Goal: Find contact information: Find contact information

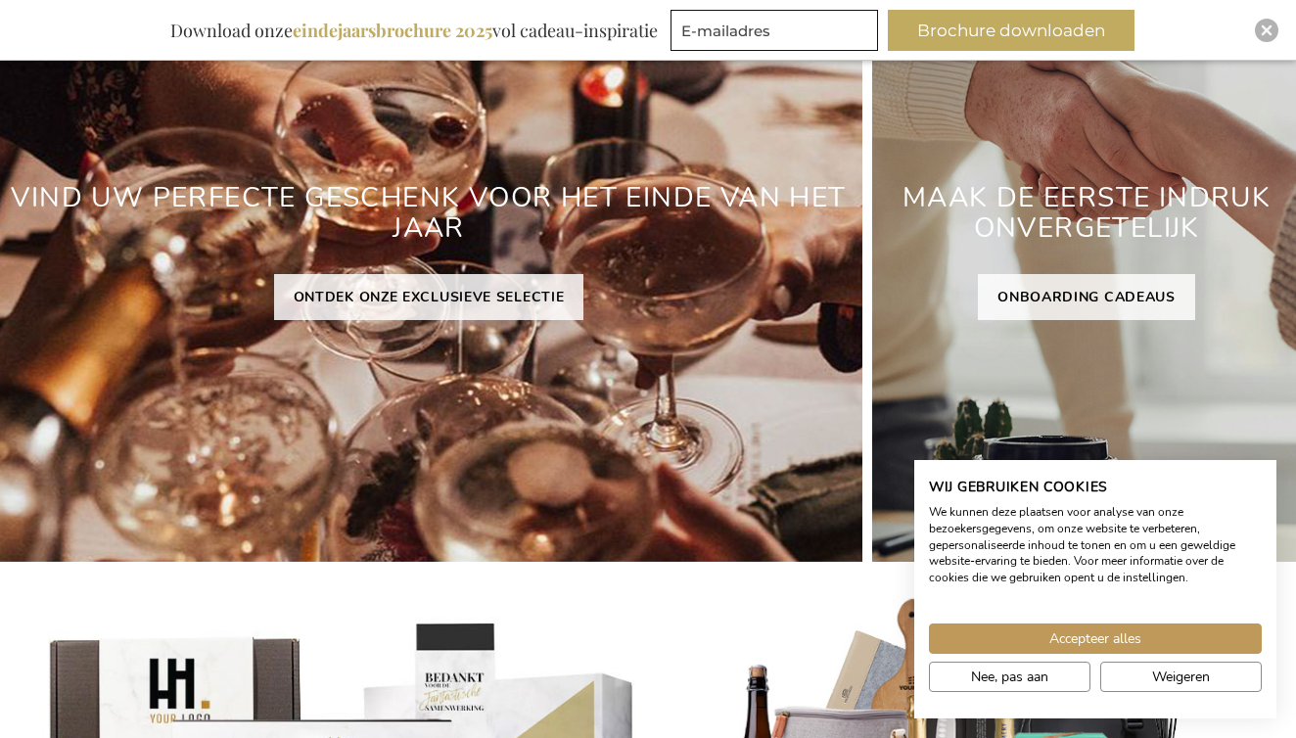
scroll to position [371, 0]
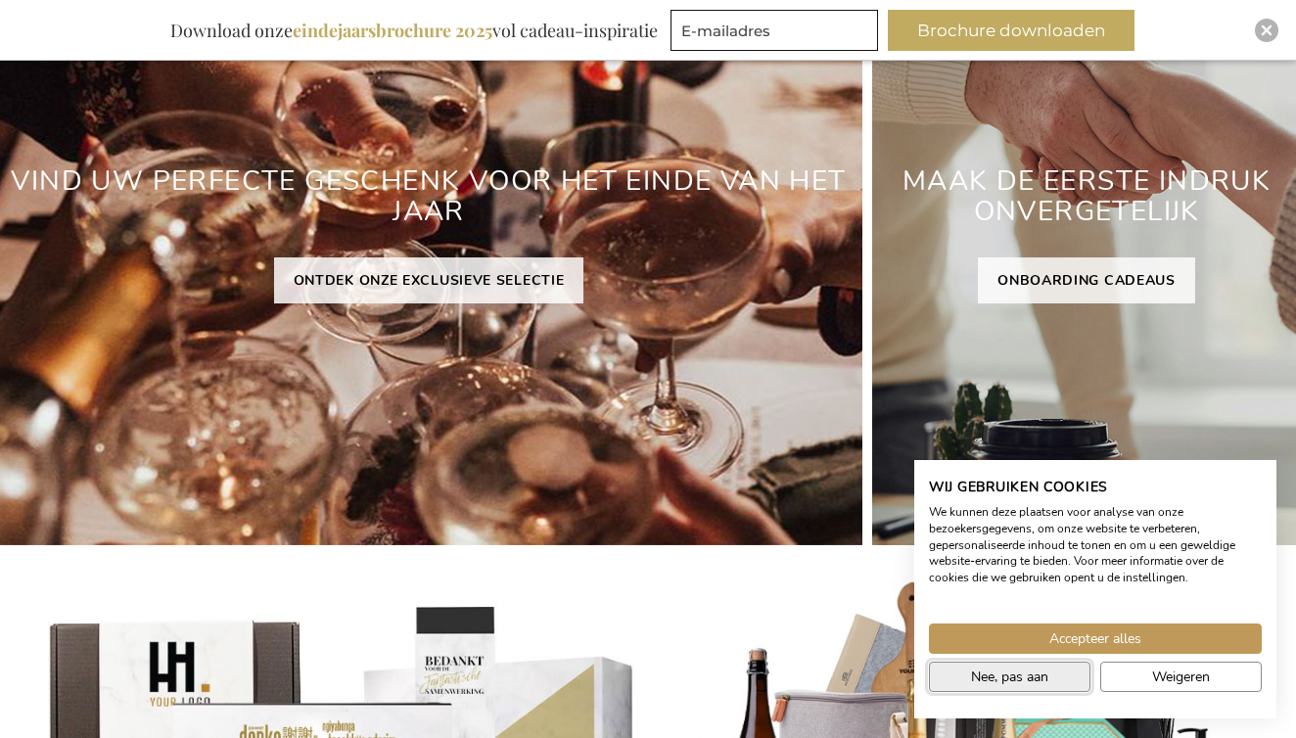
click at [965, 673] on button "Nee, pas aan" at bounding box center [1010, 677] width 162 height 30
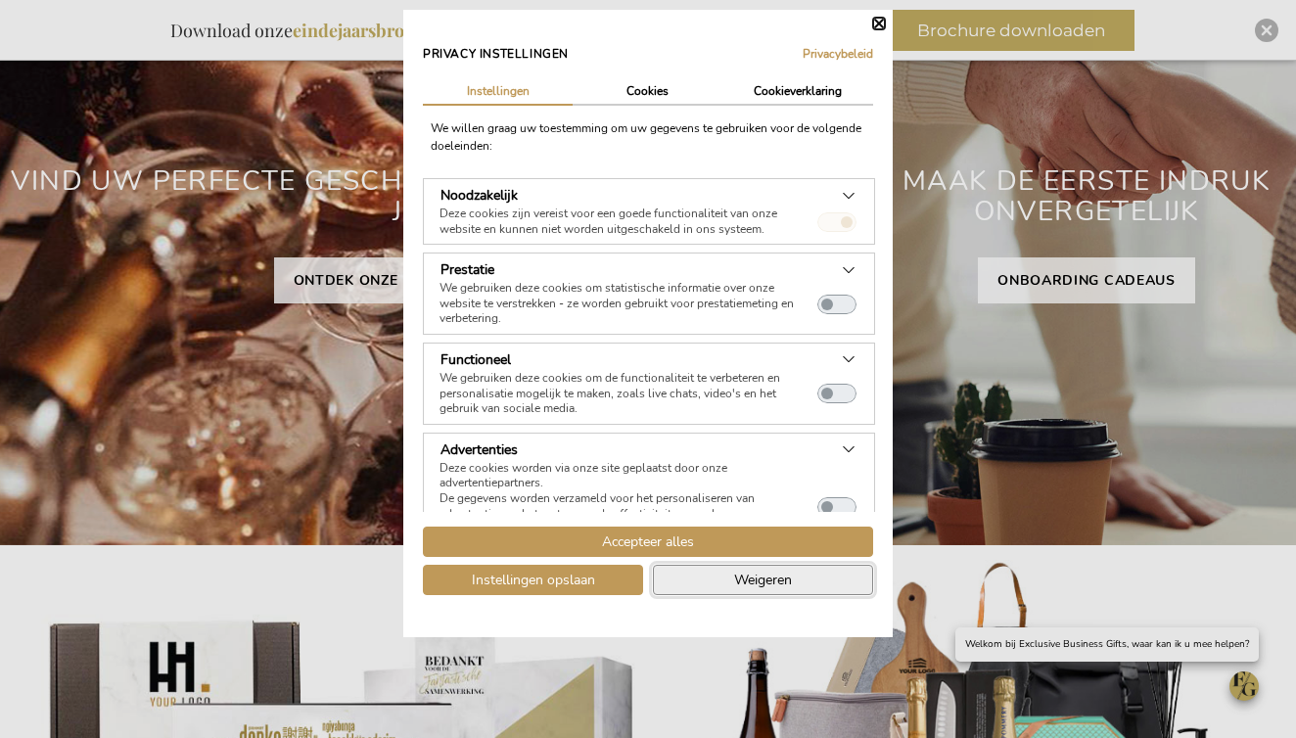
click at [694, 581] on button "Weigeren" at bounding box center [763, 580] width 220 height 30
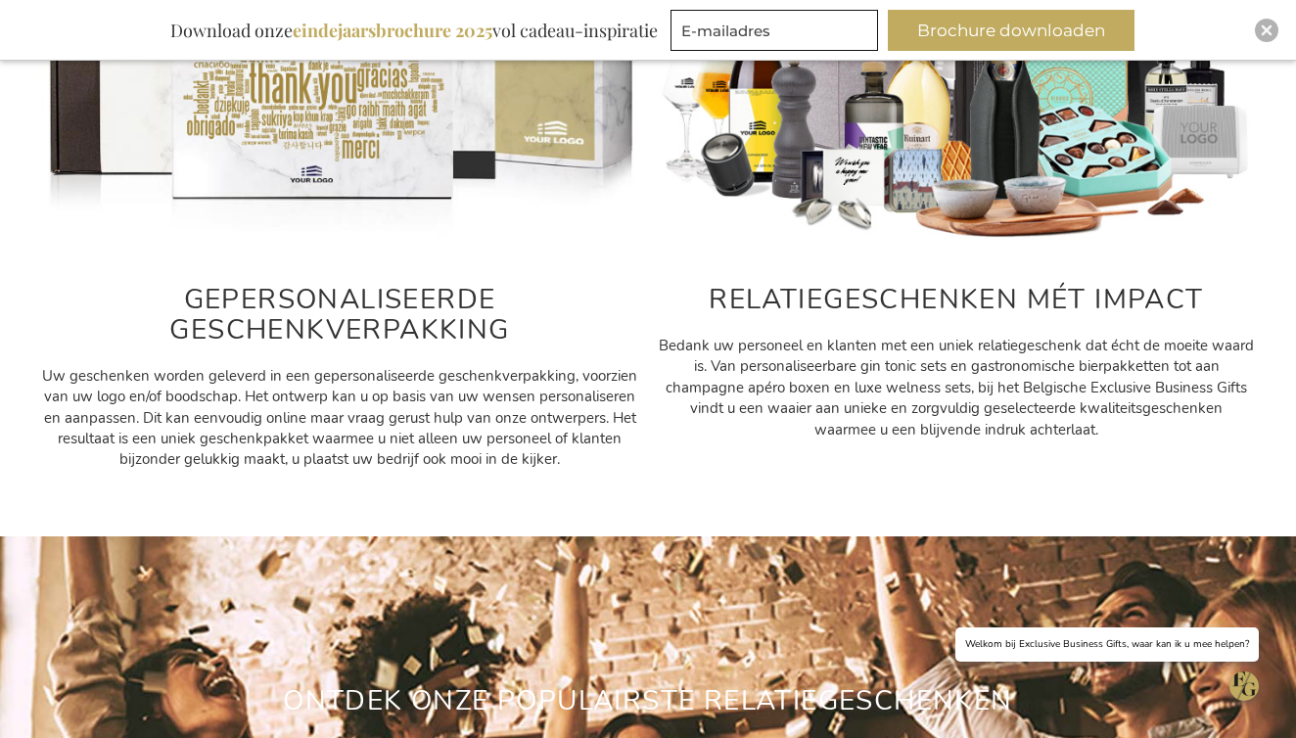
scroll to position [1092, 0]
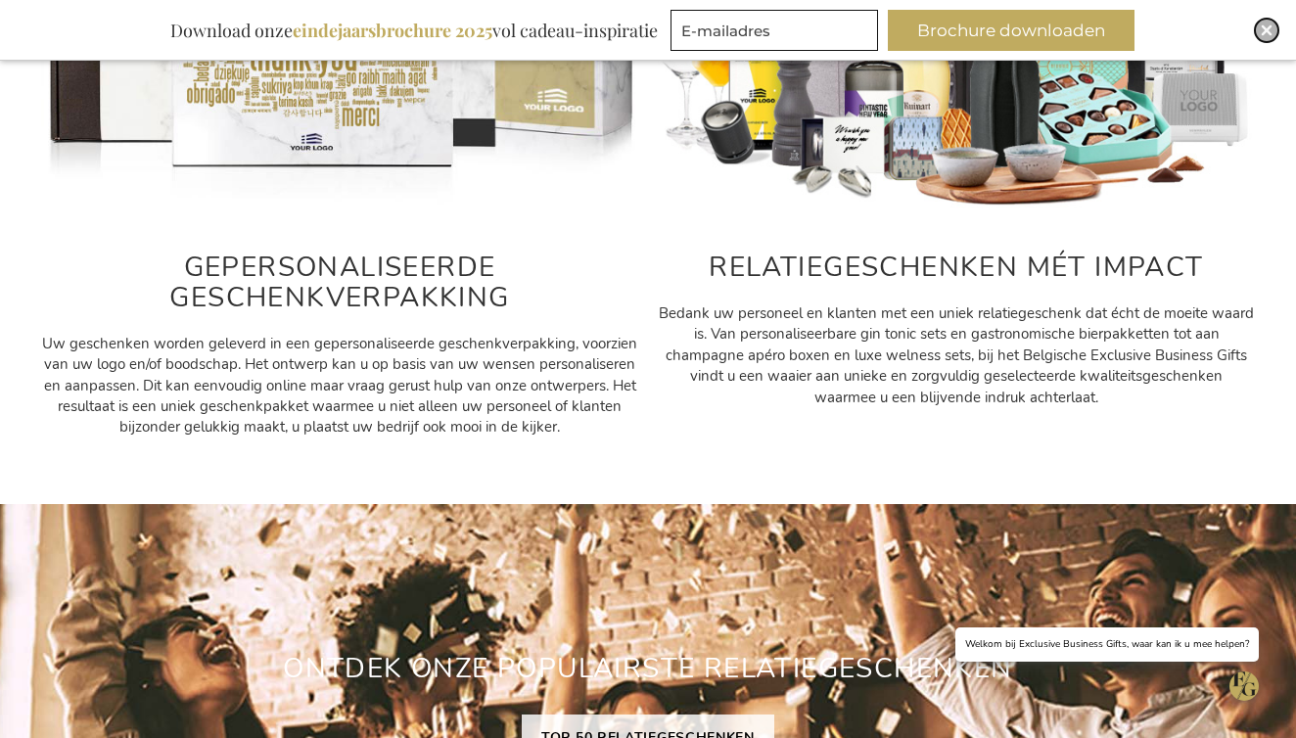
click at [1261, 34] on img "Close" at bounding box center [1267, 30] width 12 height 12
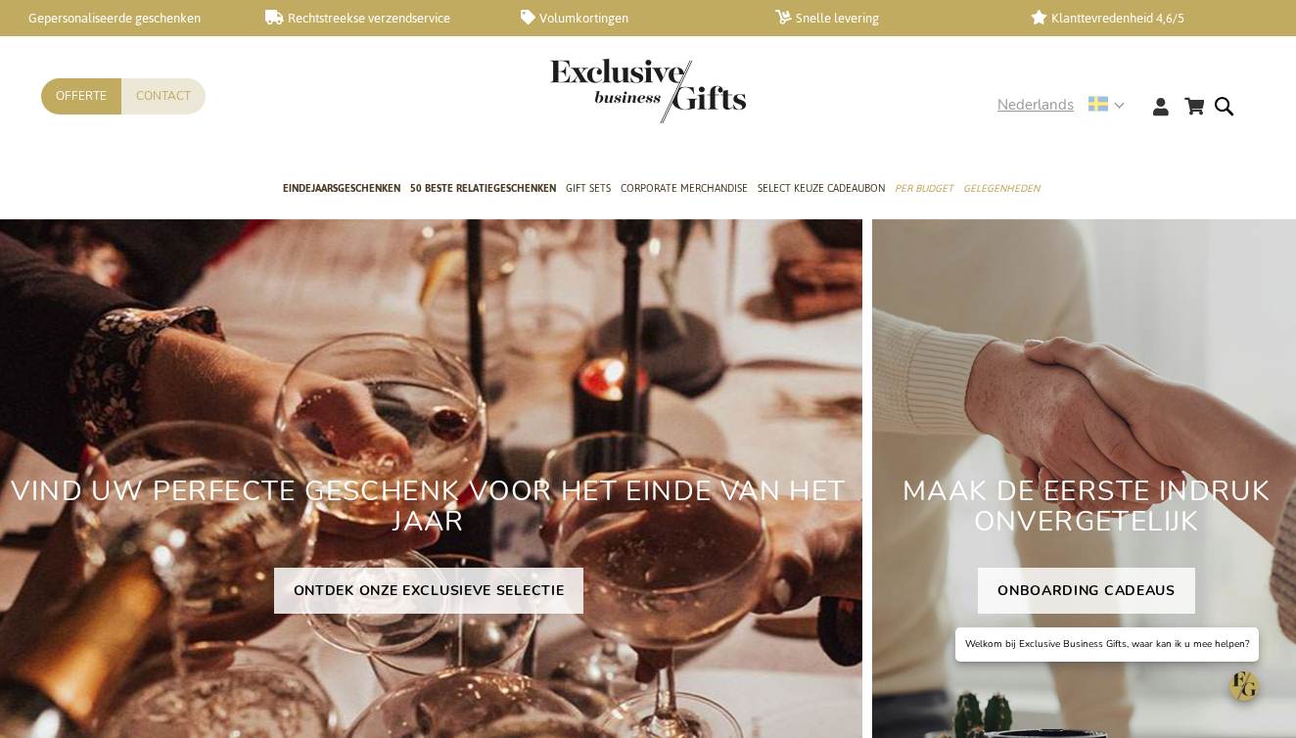
scroll to position [0, 0]
click at [1105, 107] on use at bounding box center [1099, 104] width 20 height 15
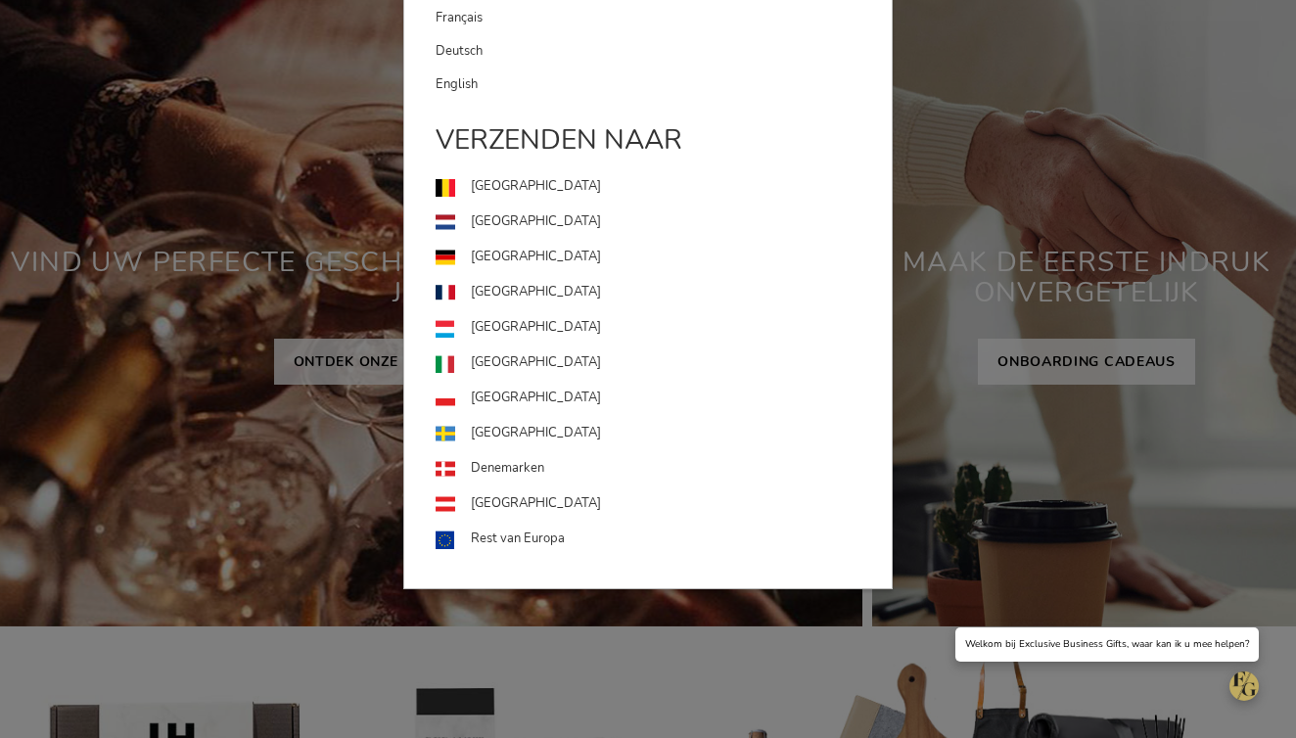
scroll to position [296, 0]
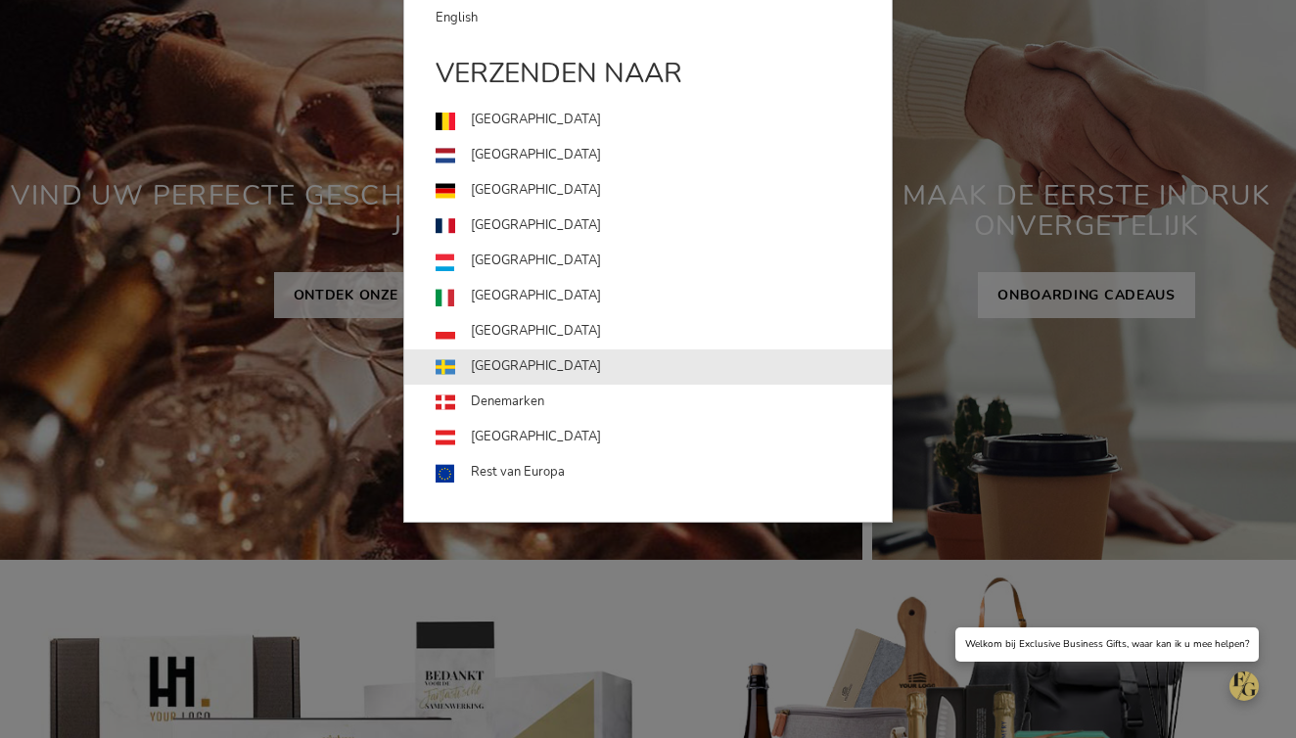
click at [482, 370] on link "[GEOGRAPHIC_DATA]" at bounding box center [664, 366] width 456 height 35
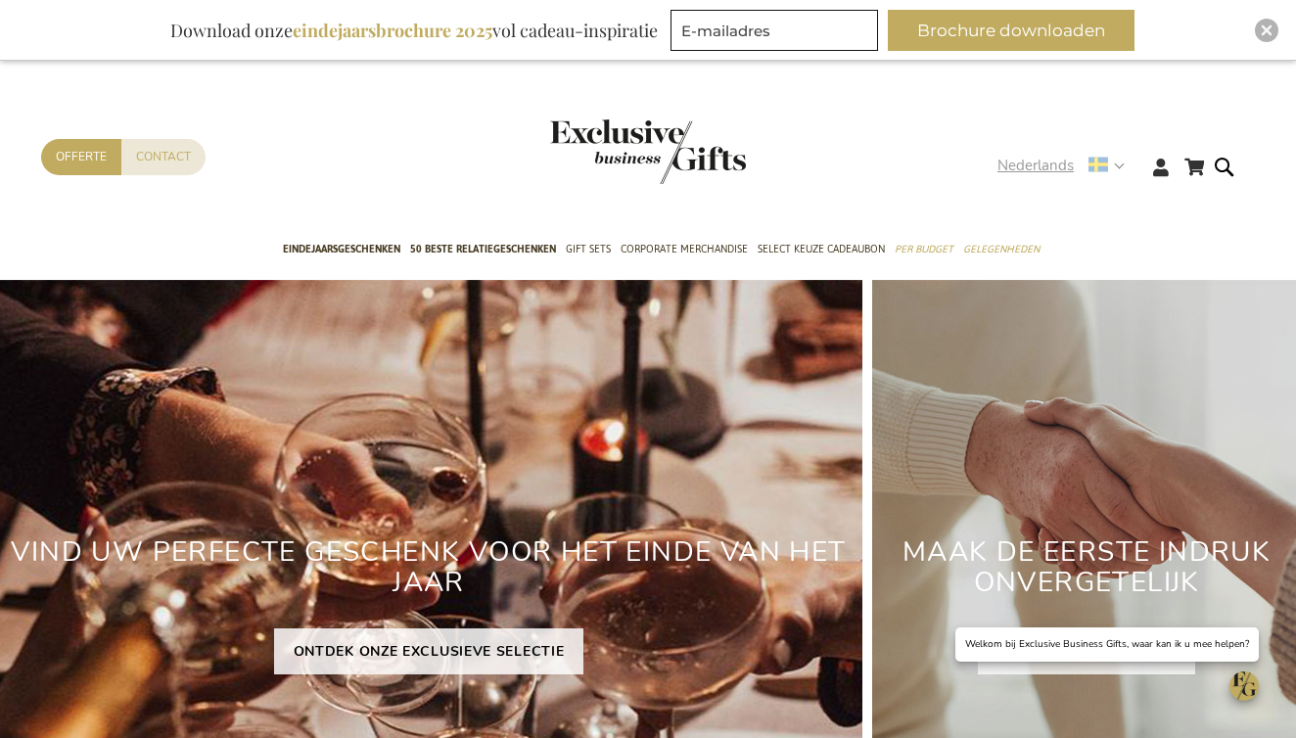
click at [1084, 173] on strong "Nederlands" at bounding box center [1060, 166] width 125 height 23
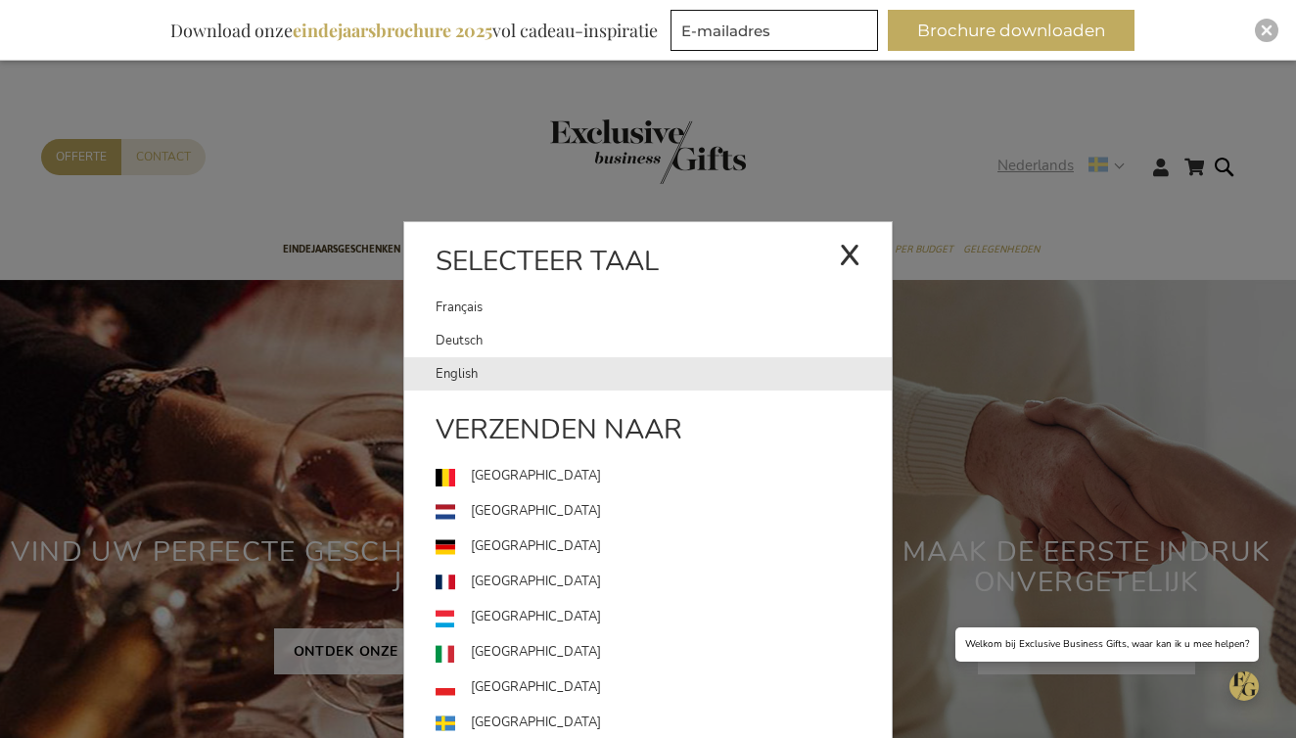
click at [631, 372] on link "English" at bounding box center [664, 373] width 456 height 33
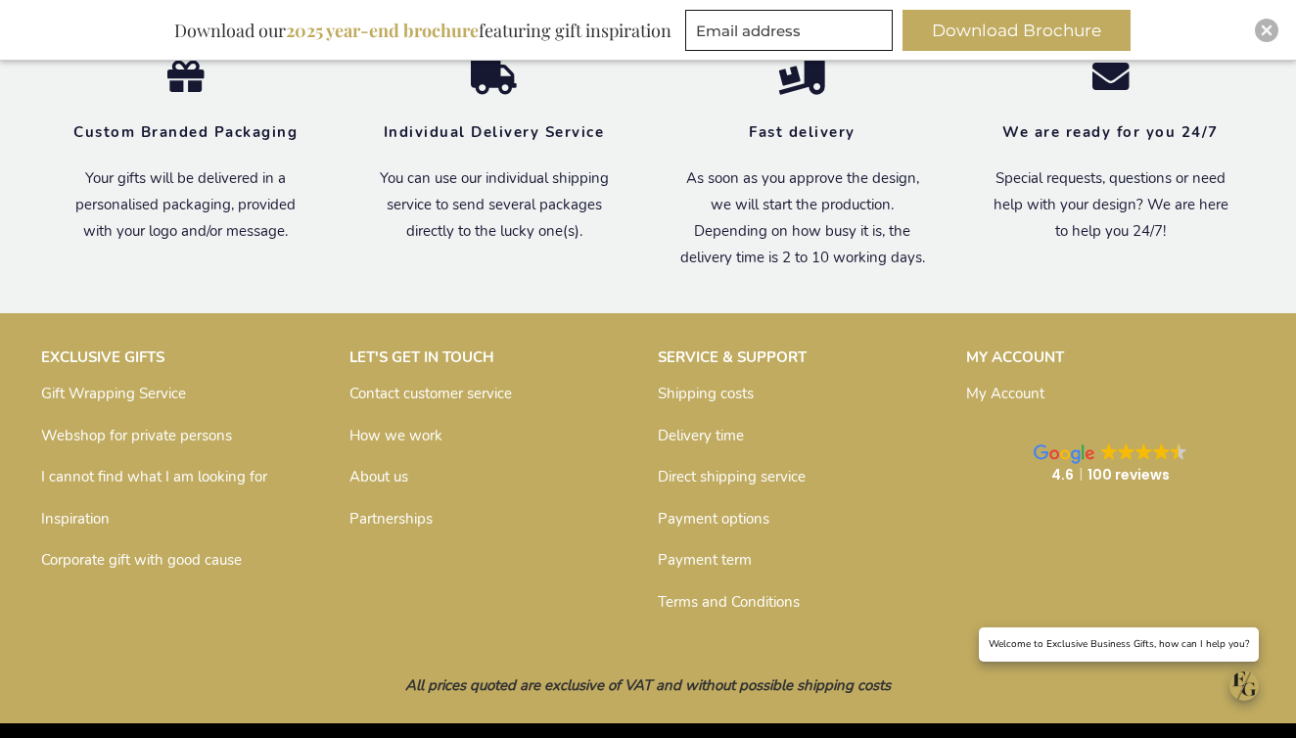
scroll to position [6459, 0]
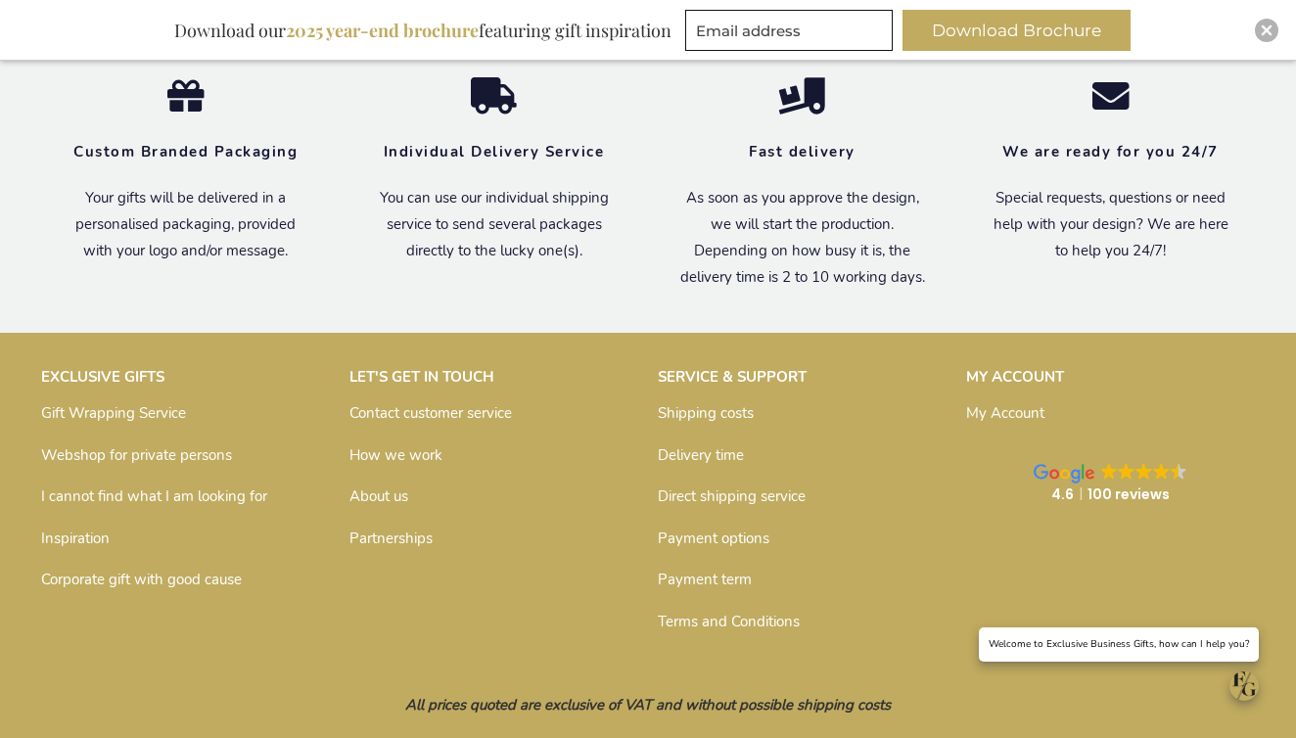
click at [385, 533] on link "Partnerships" at bounding box center [390, 539] width 83 height 20
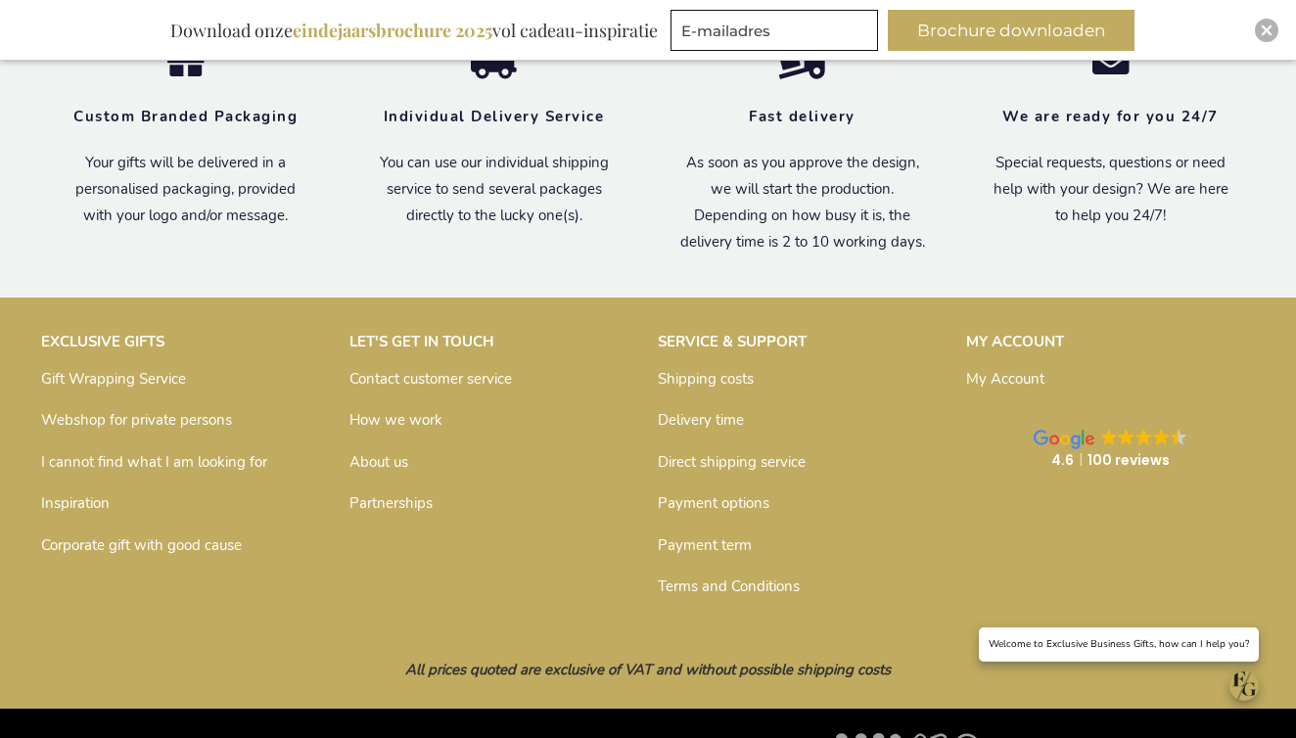
scroll to position [1966, 0]
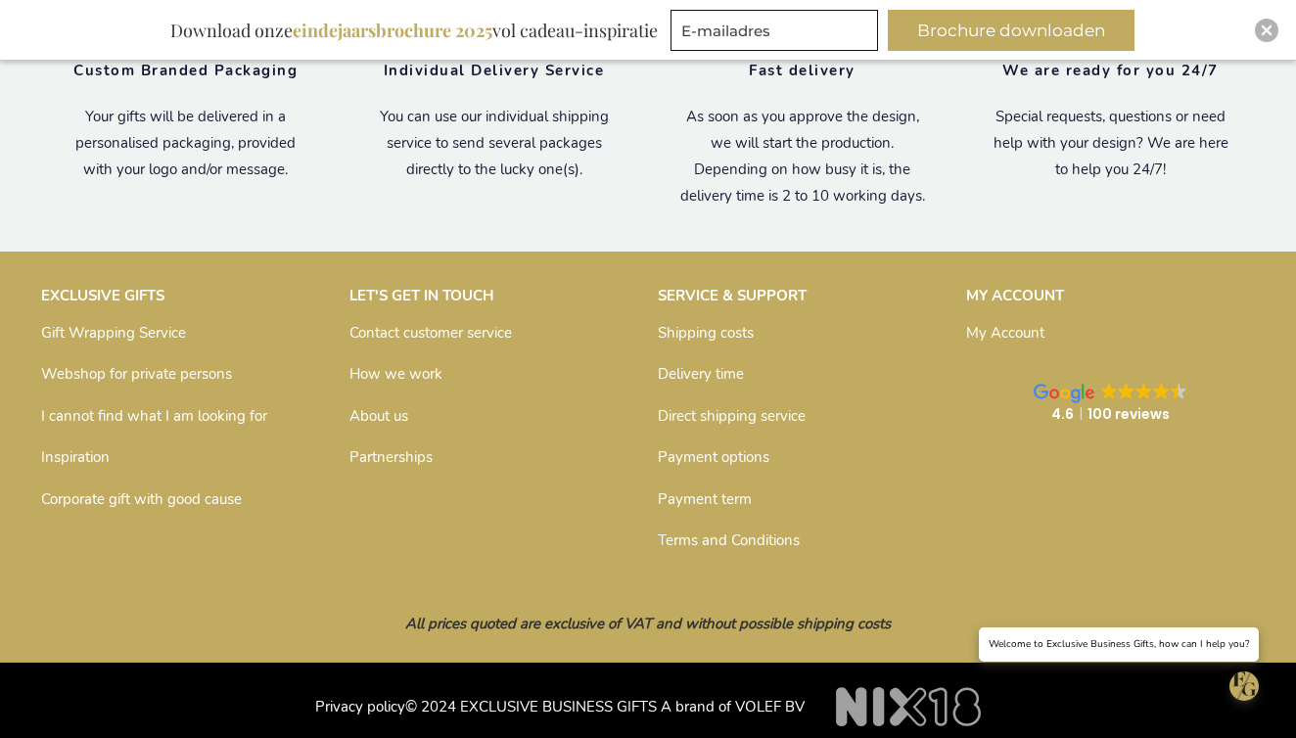
click at [487, 336] on link "Contact customer service" at bounding box center [430, 333] width 163 height 20
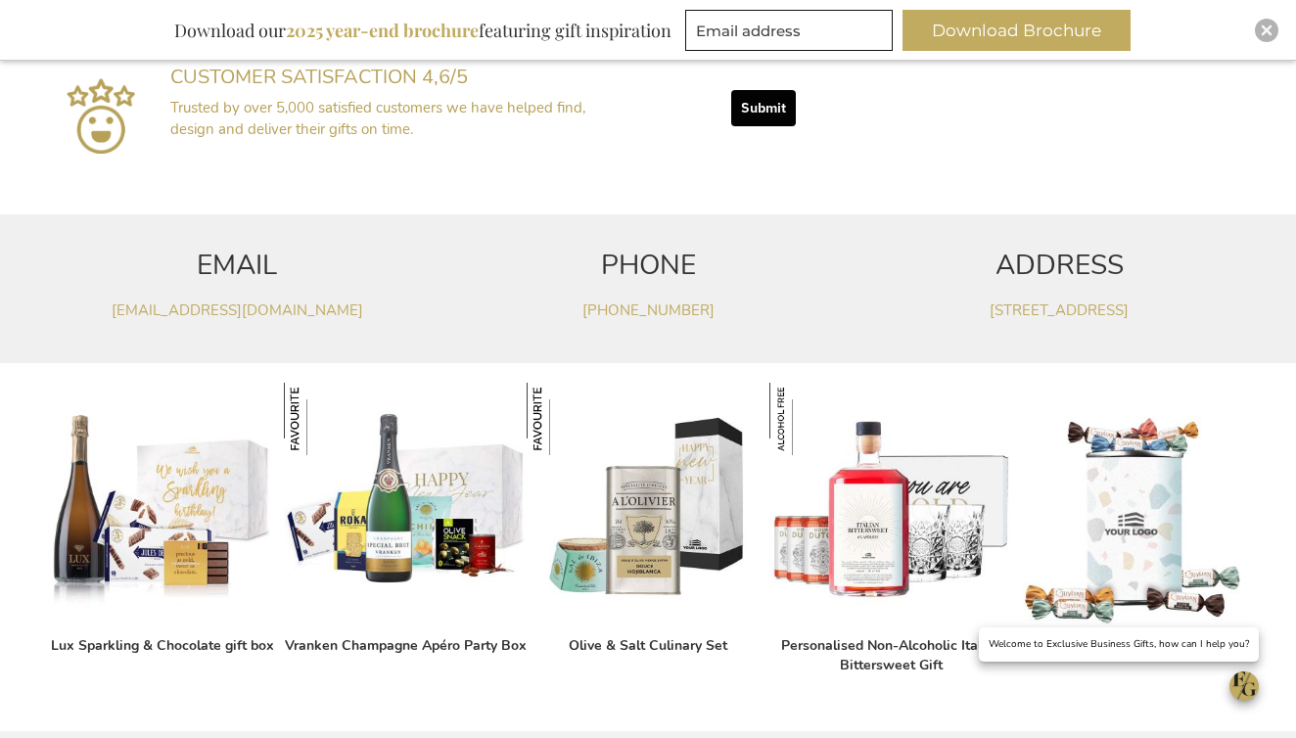
scroll to position [1007, 0]
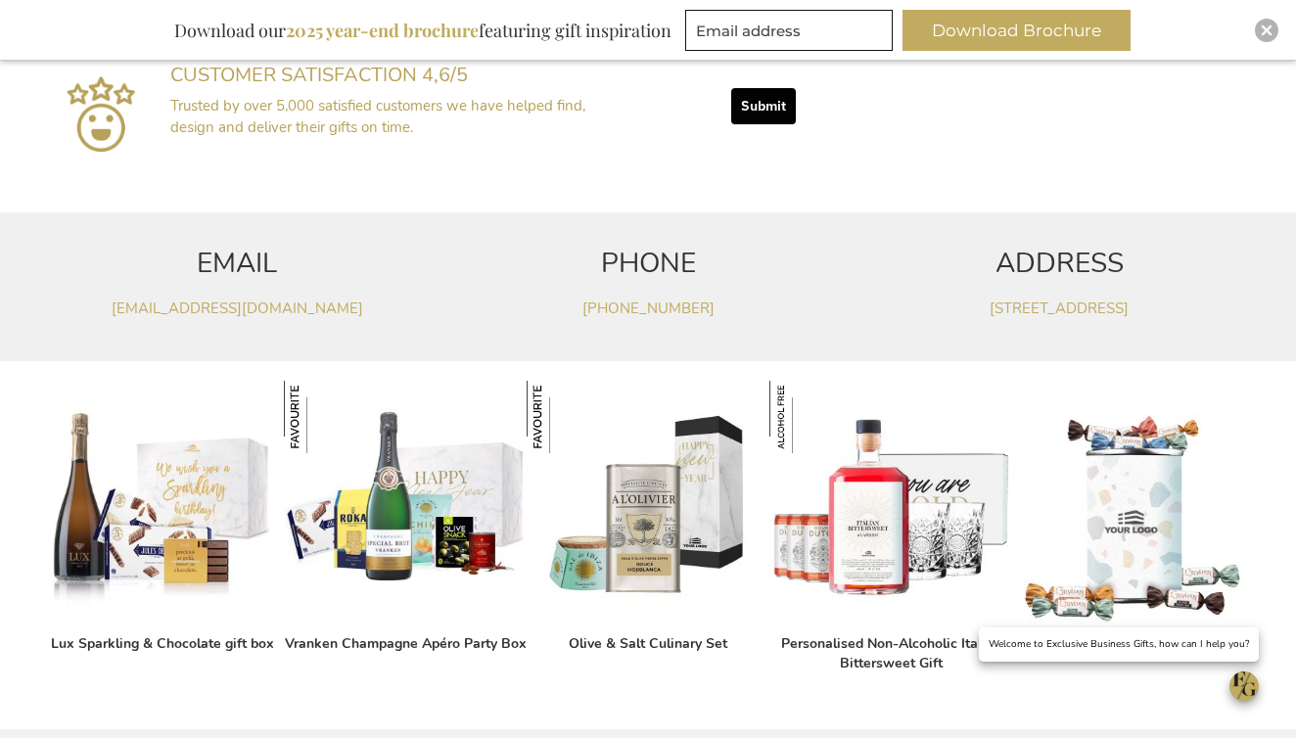
drag, startPoint x: 365, startPoint y: 304, endPoint x: 110, endPoint y: 304, distance: 255.5
click at [110, 304] on p "service@exclusivebusinessgifts.com" at bounding box center [237, 309] width 392 height 21
copy link "service@exclusivebusinessgifts.com"
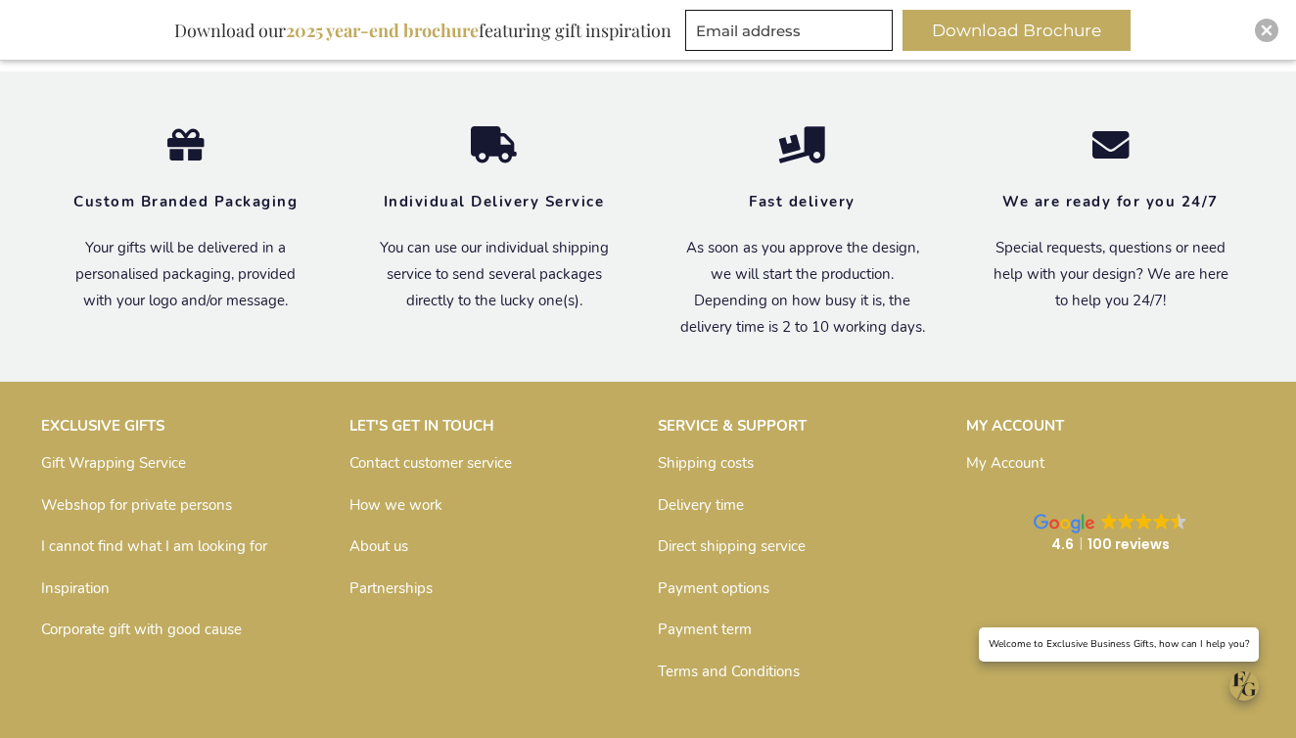
scroll to position [1642, 0]
